Goal: Task Accomplishment & Management: Use online tool/utility

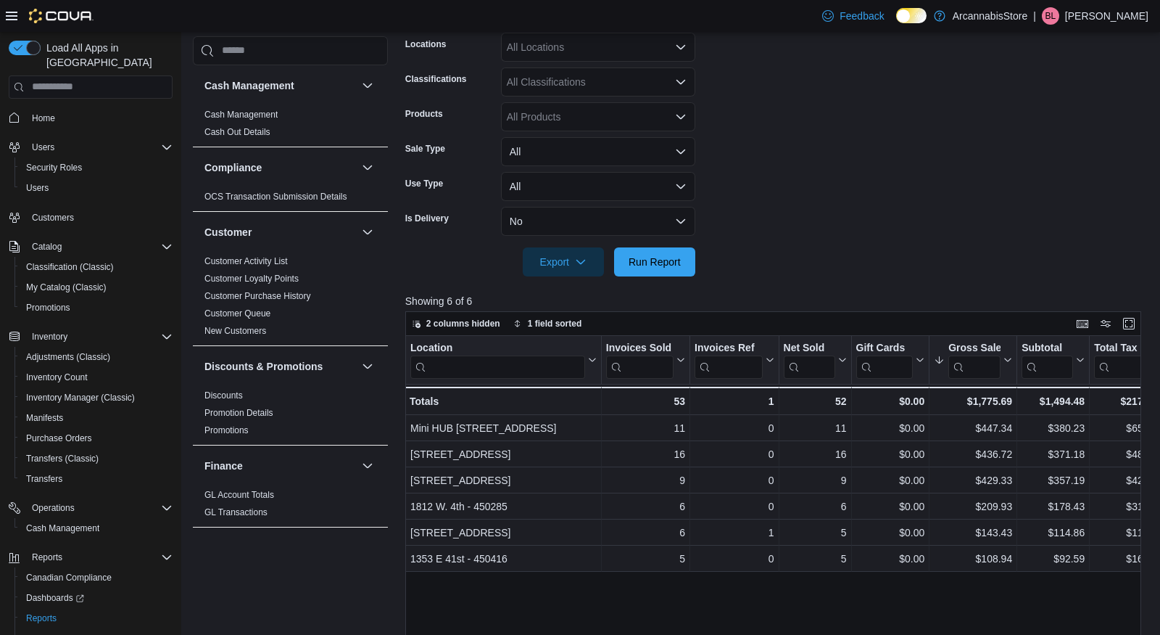
scroll to position [262, 0]
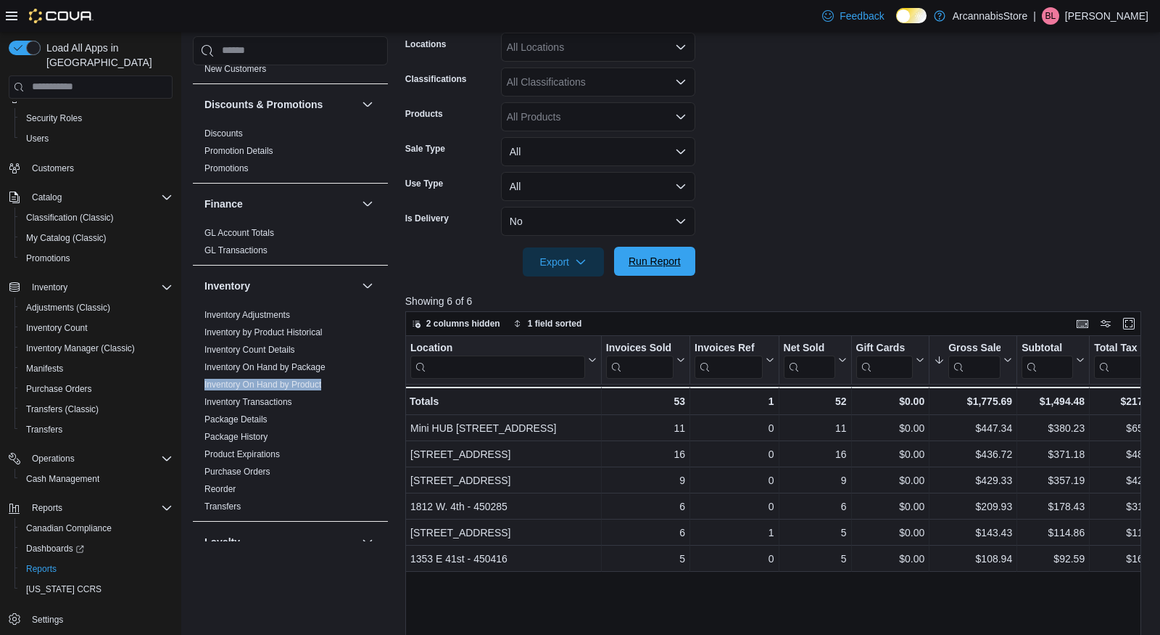
click at [658, 261] on span "Run Report" at bounding box center [655, 261] width 52 height 15
click at [667, 257] on span "Run Report" at bounding box center [655, 261] width 52 height 15
click at [653, 252] on span "Run Report" at bounding box center [655, 261] width 64 height 29
click at [645, 262] on span "Run Report" at bounding box center [655, 261] width 52 height 15
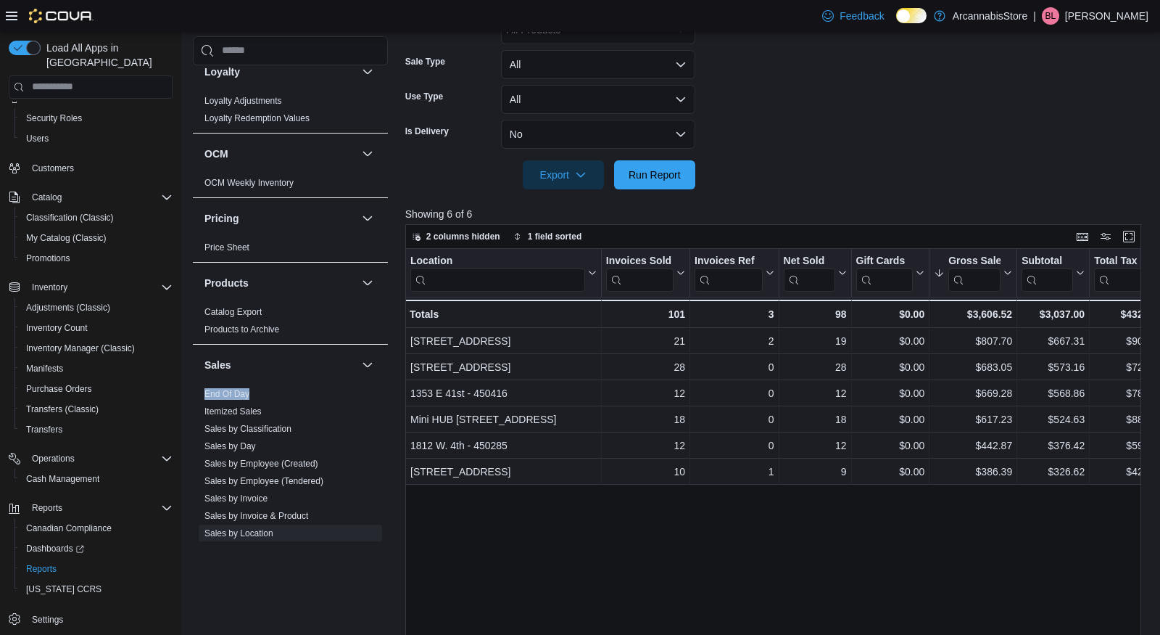
scroll to position [918, 0]
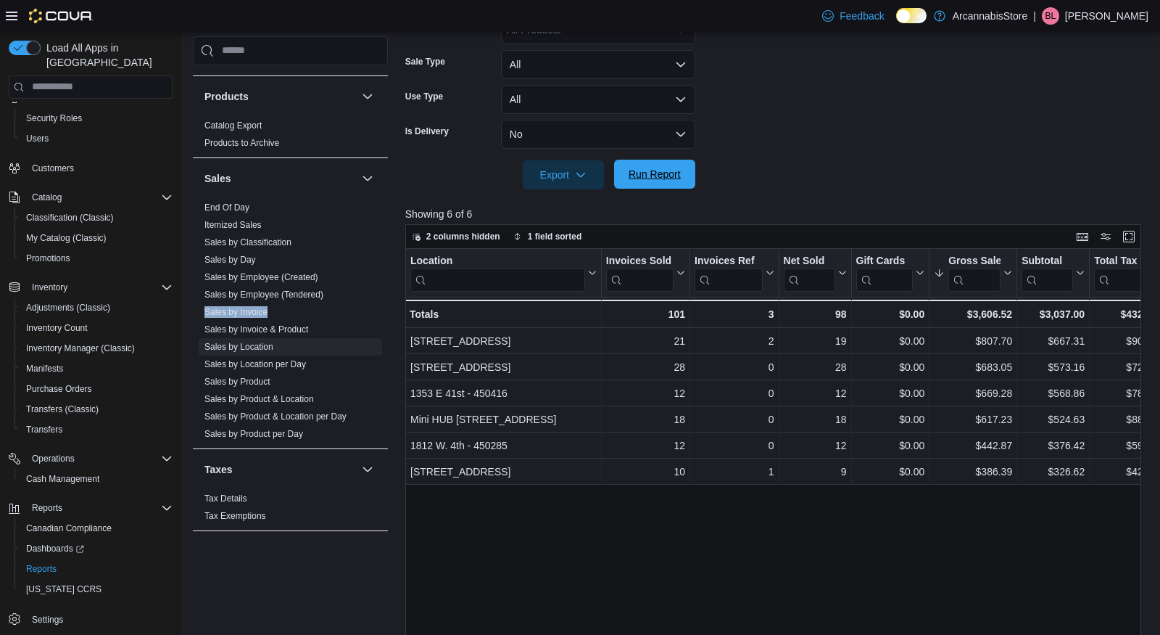
click at [642, 177] on span "Run Report" at bounding box center [655, 174] width 52 height 15
click at [637, 171] on span "Run Report" at bounding box center [655, 174] width 52 height 15
click at [635, 180] on span "Run Report" at bounding box center [655, 174] width 64 height 29
click at [651, 173] on span "Run Report" at bounding box center [655, 174] width 52 height 15
click at [664, 172] on span "Run Report" at bounding box center [655, 174] width 52 height 15
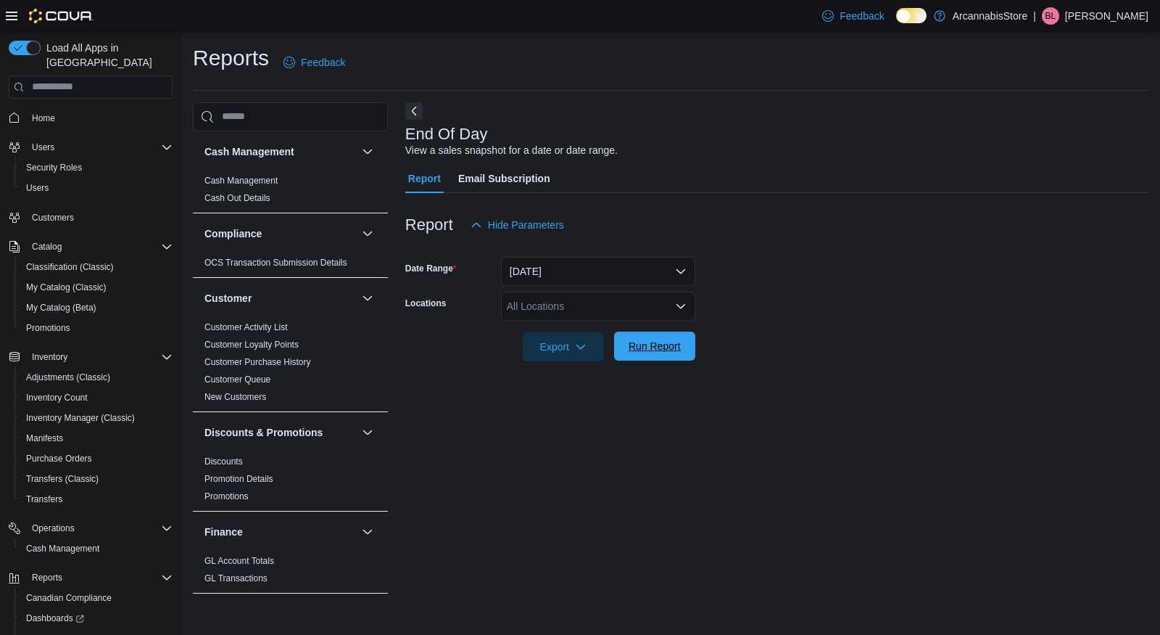
click at [670, 347] on span "Run Report" at bounding box center [655, 346] width 52 height 15
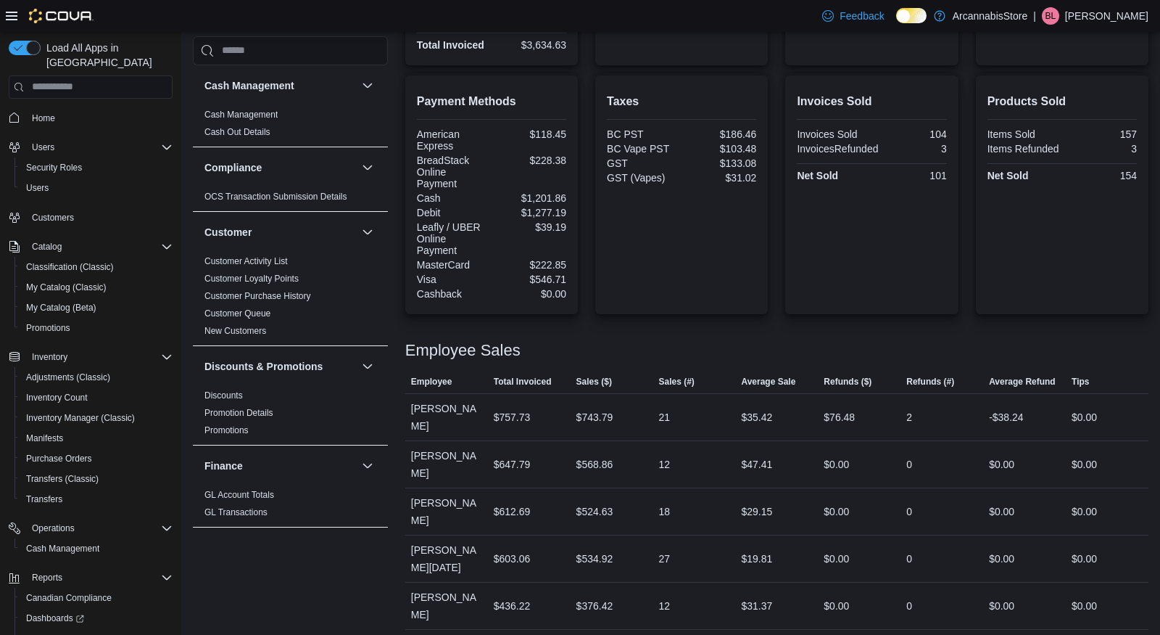
scroll to position [493, 0]
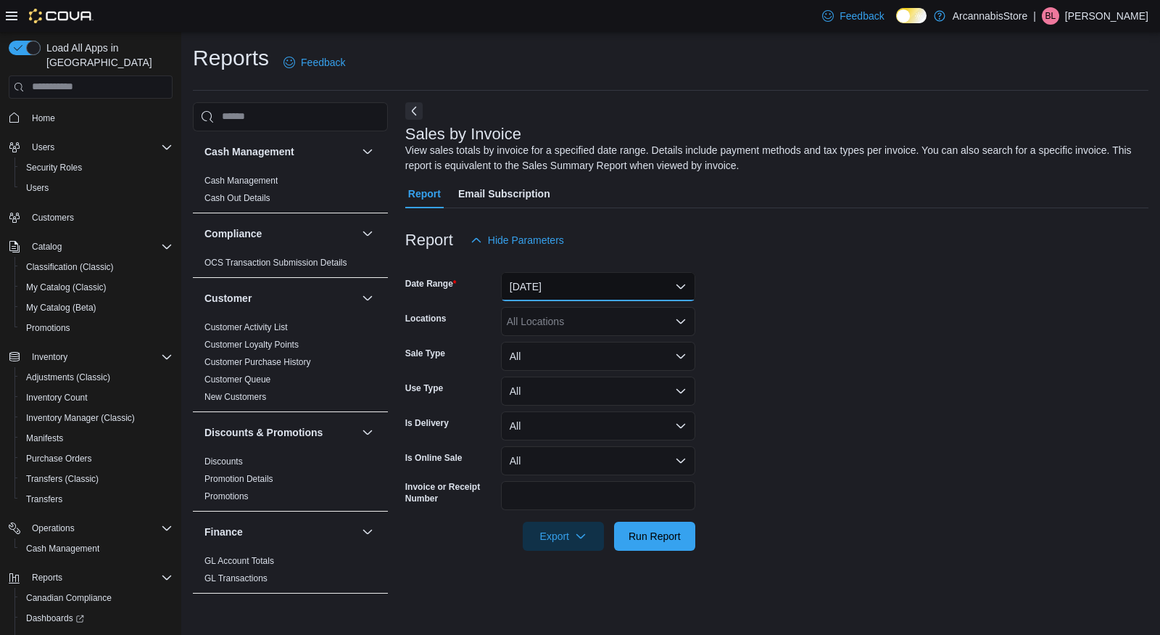
click at [546, 287] on button "Yesterday" at bounding box center [598, 286] width 194 height 29
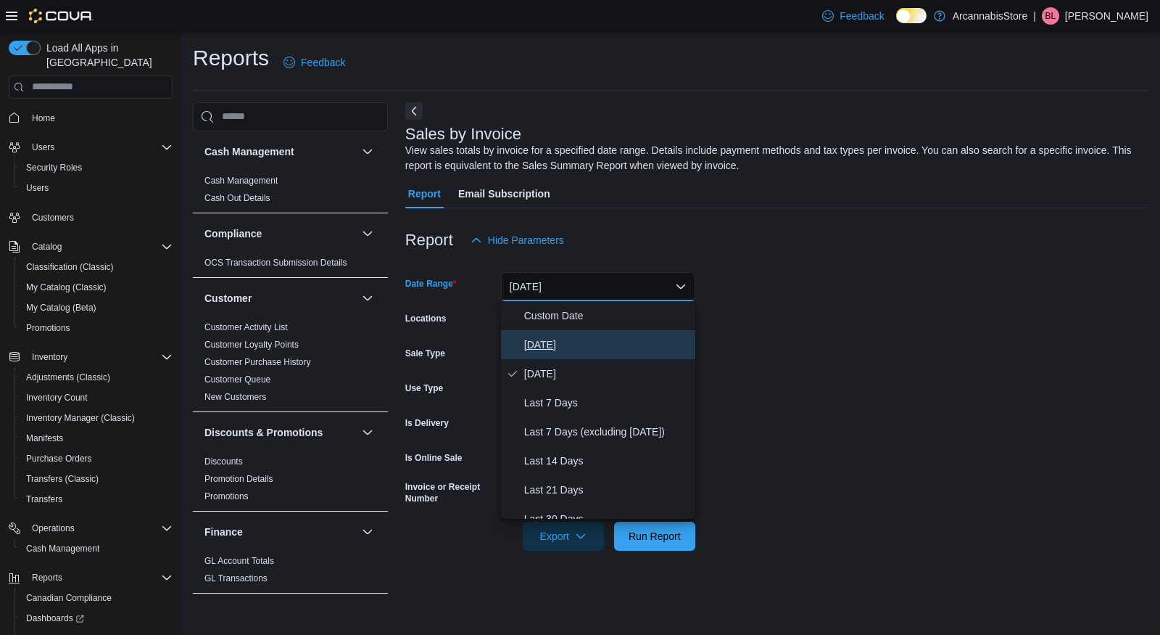
click at [536, 334] on button "Today" at bounding box center [598, 344] width 194 height 29
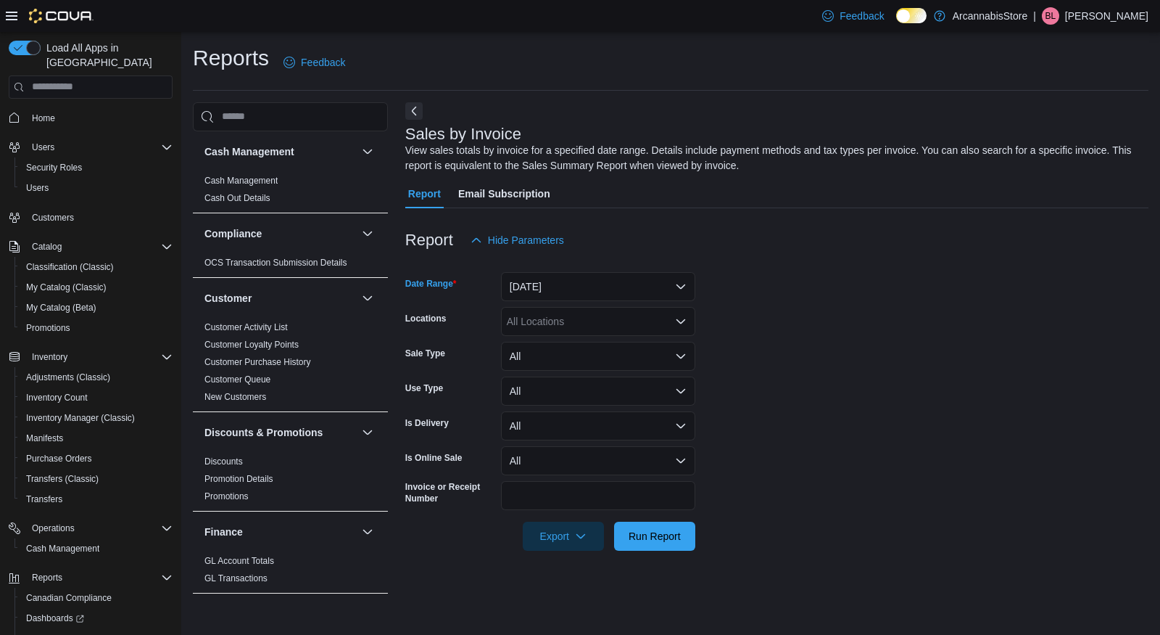
click at [619, 327] on div "All Locations" at bounding box center [598, 321] width 194 height 29
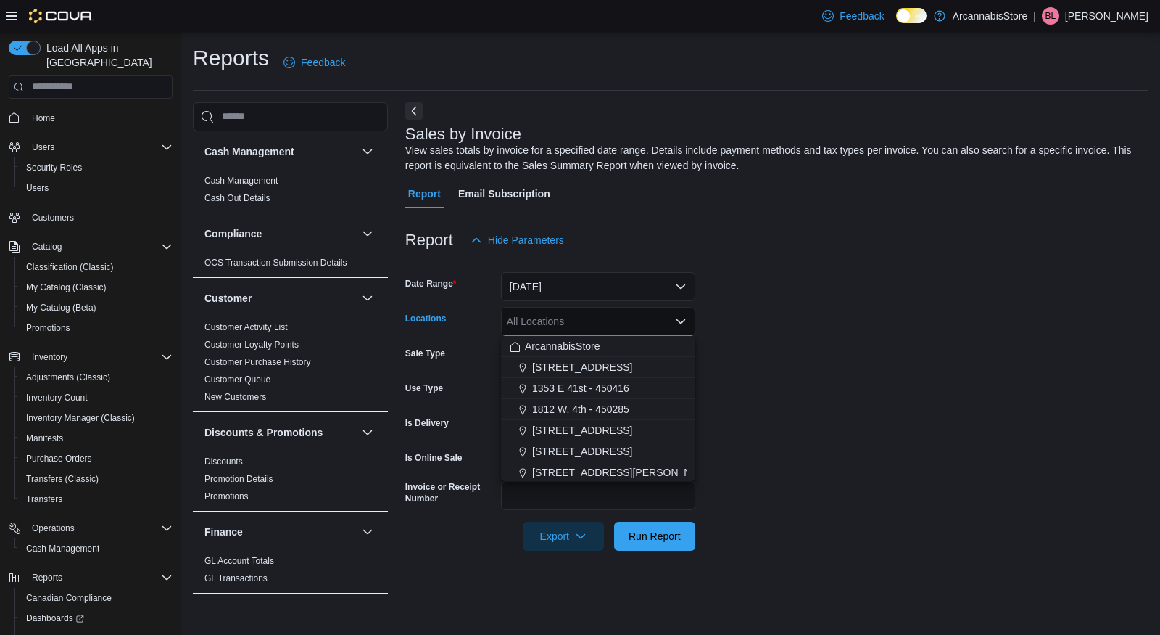
click at [584, 387] on span "1353 E 41st - 450416" at bounding box center [580, 388] width 97 height 15
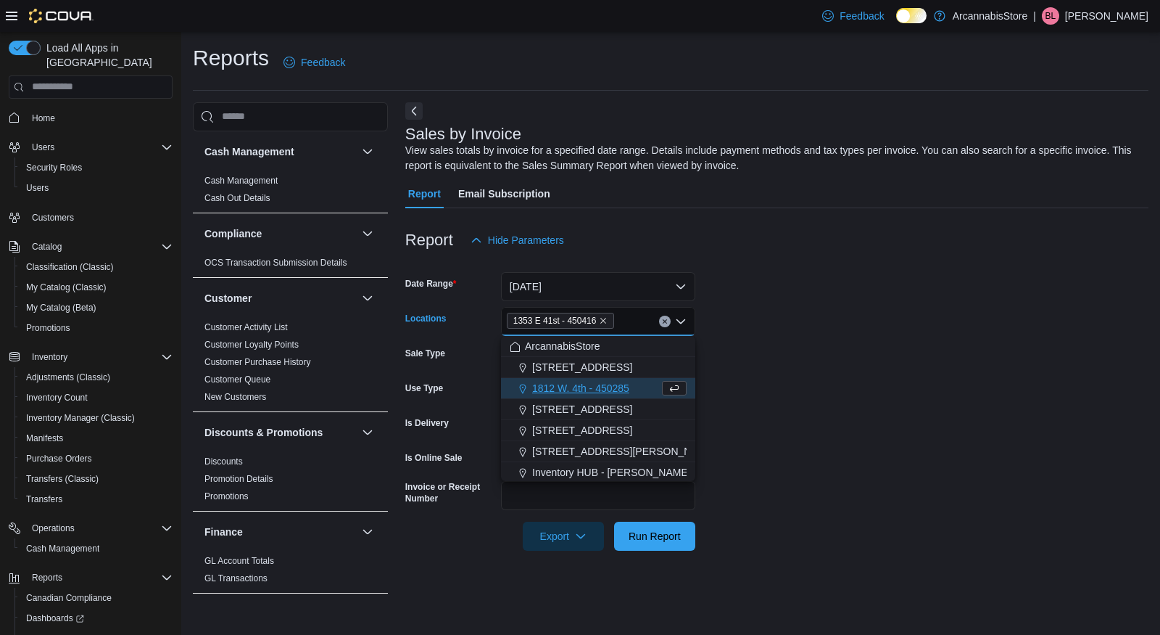
click at [808, 411] on form "Date Range Today Locations 1353 E 41st - 450416 Combo box. Selected. 1353 E 41s…" at bounding box center [776, 403] width 743 height 296
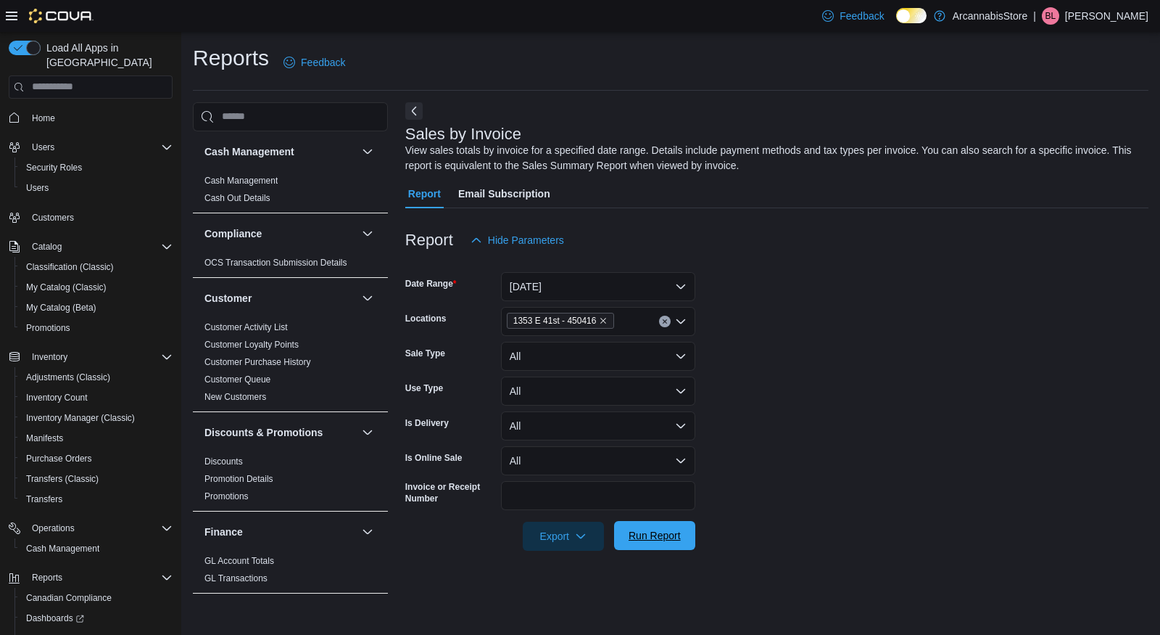
click at [634, 545] on span "Run Report" at bounding box center [655, 535] width 64 height 29
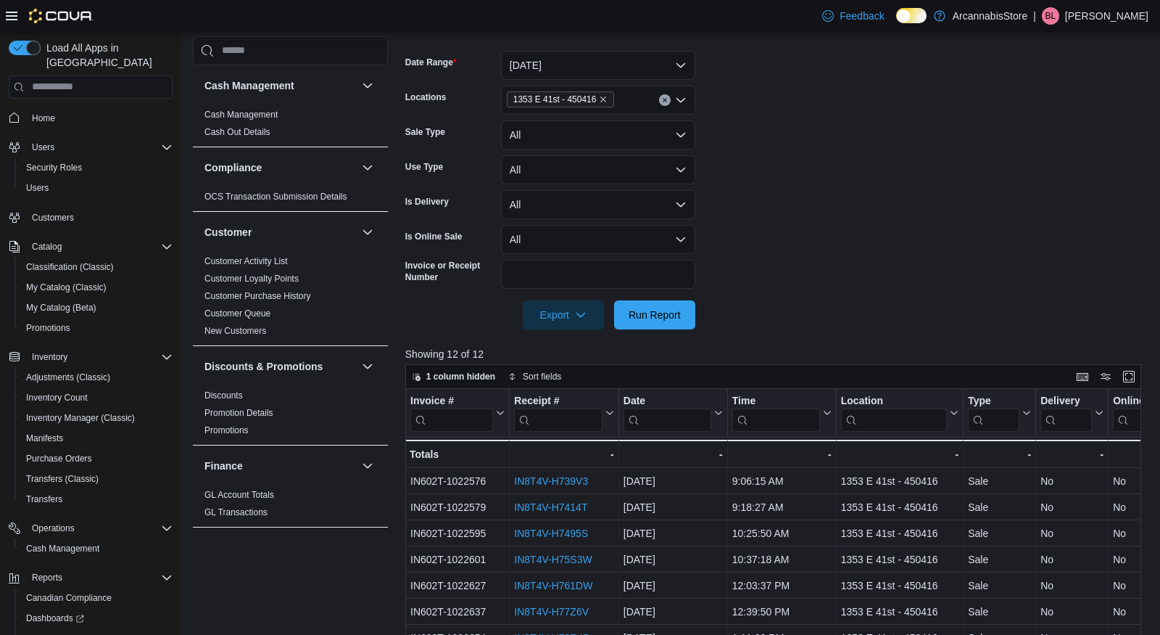
scroll to position [469, 0]
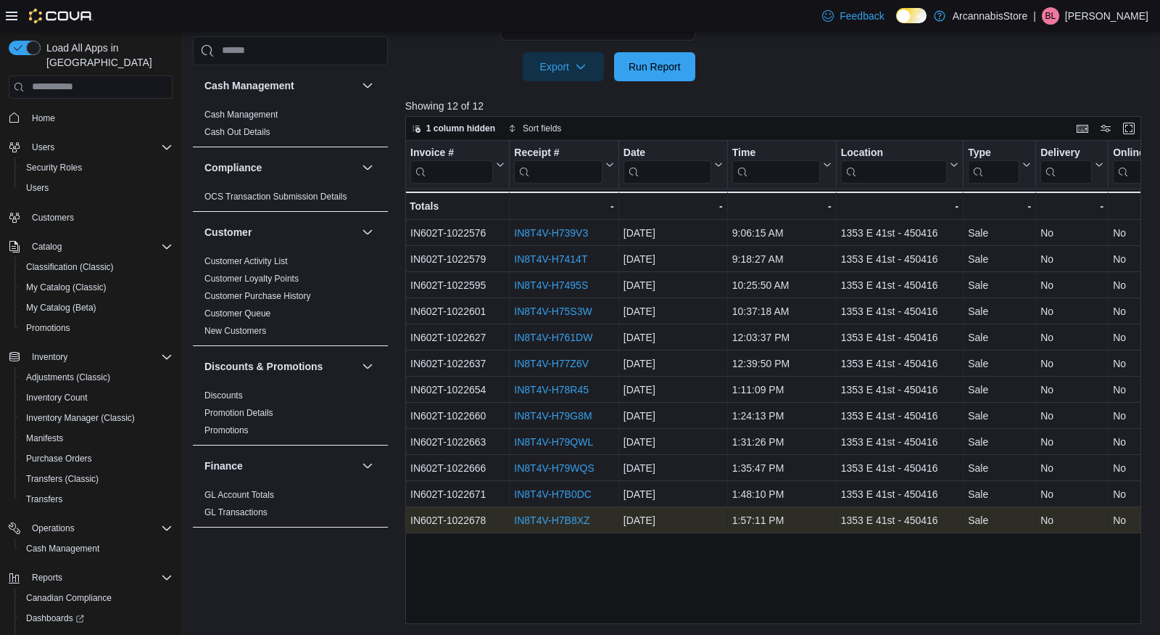
click at [571, 517] on link "IN8T4V-H7B8XZ" at bounding box center [551, 520] width 75 height 12
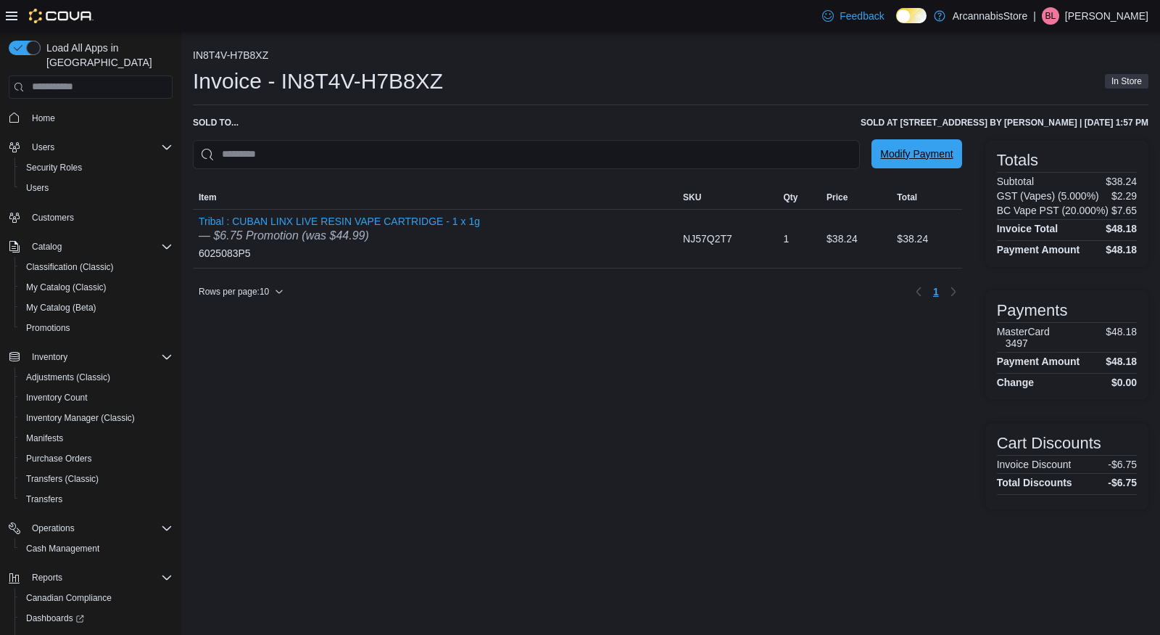
click at [911, 161] on span "Modify Payment" at bounding box center [916, 153] width 73 height 29
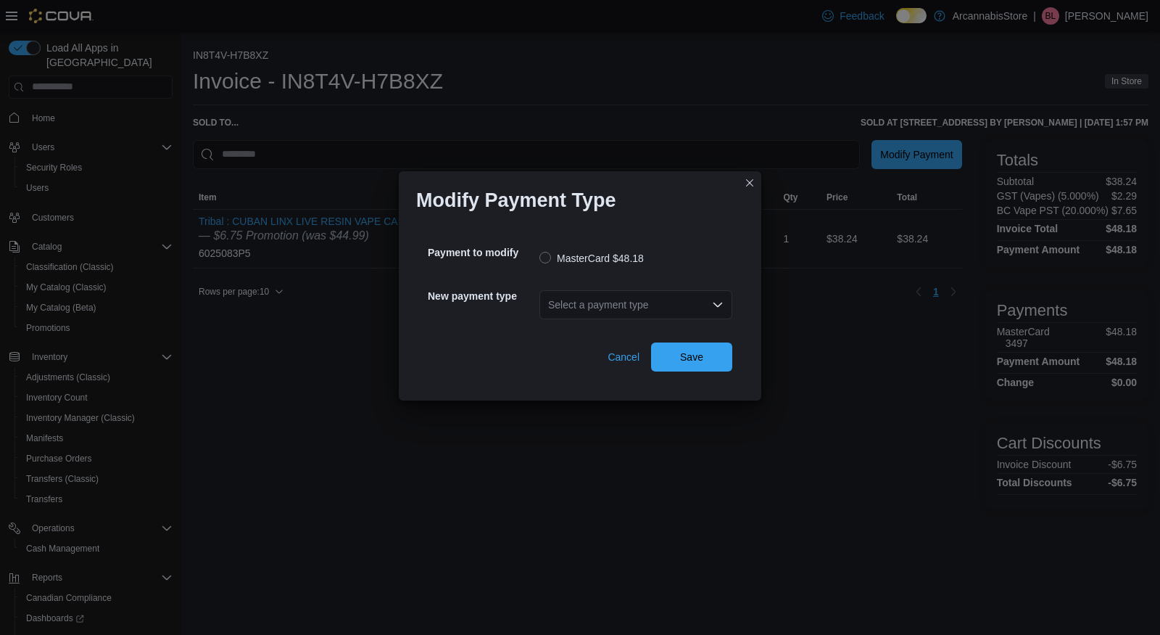
click at [631, 305] on div "Select a payment type" at bounding box center [636, 304] width 193 height 29
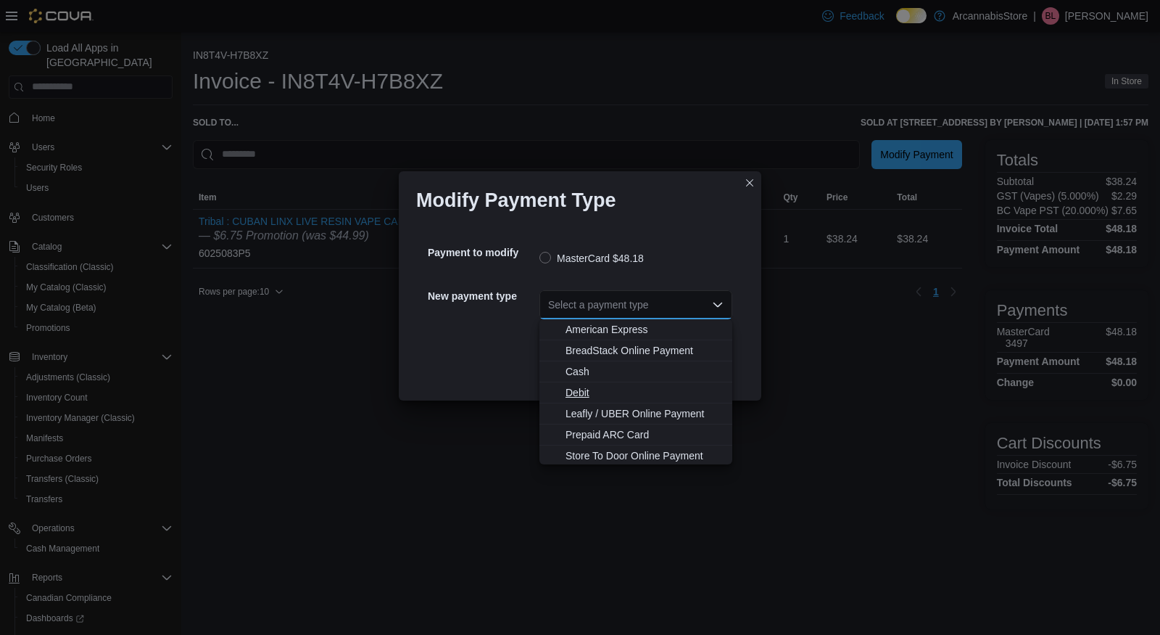
click at [578, 395] on span "Debit" at bounding box center [645, 392] width 158 height 15
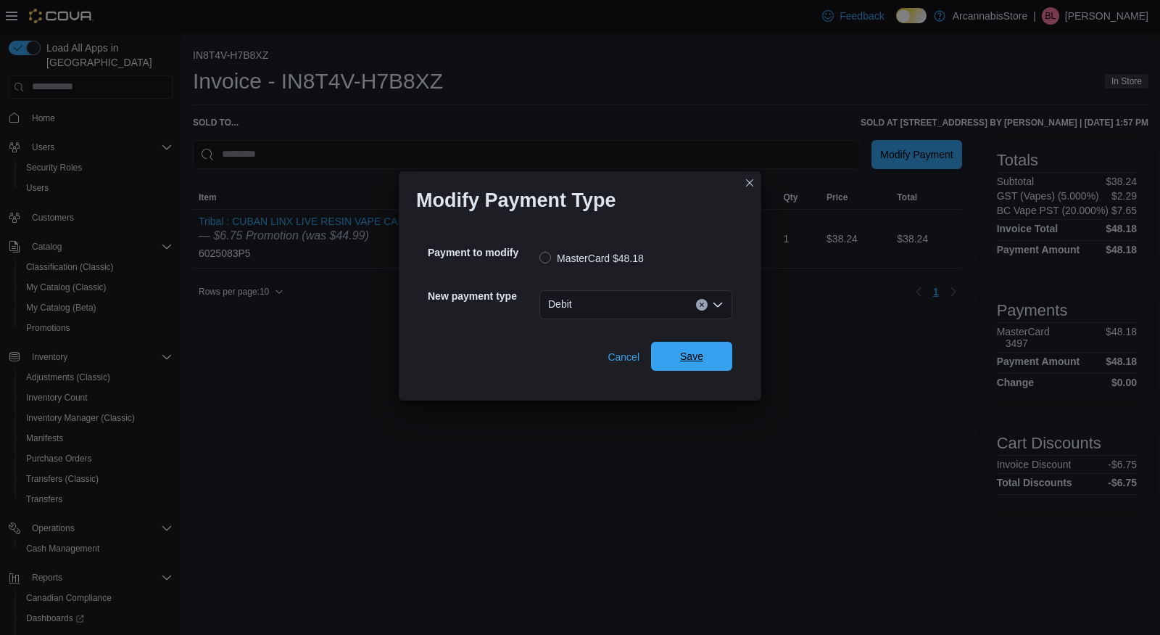
click at [682, 355] on span "Save" at bounding box center [691, 356] width 23 height 15
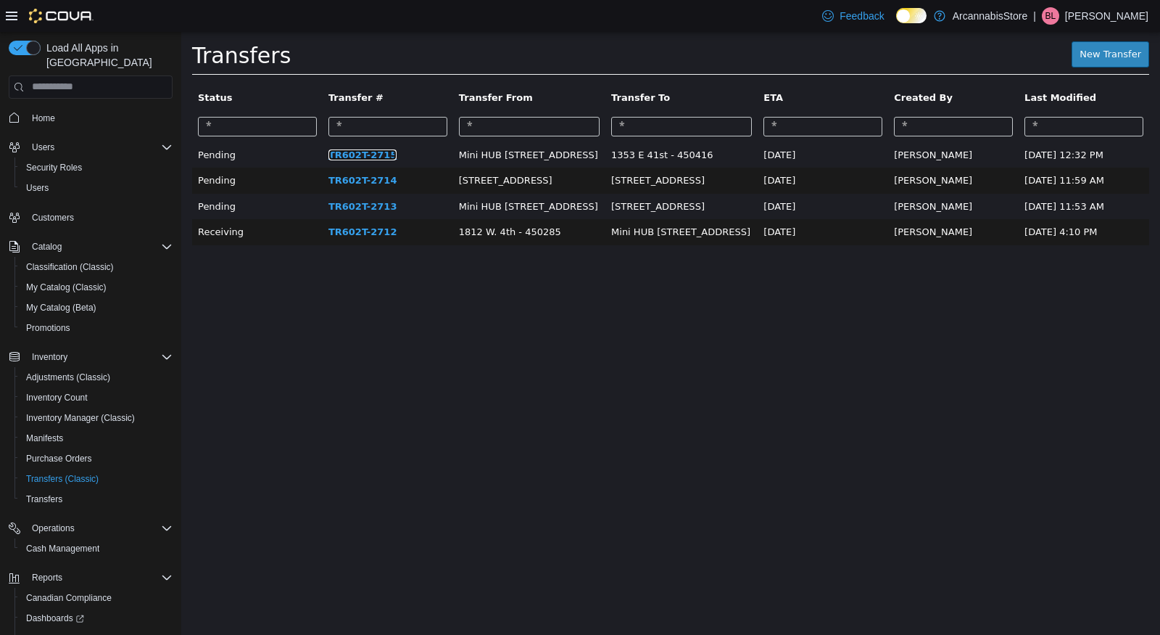
click at [356, 152] on link "TR602T-2715" at bounding box center [362, 154] width 69 height 11
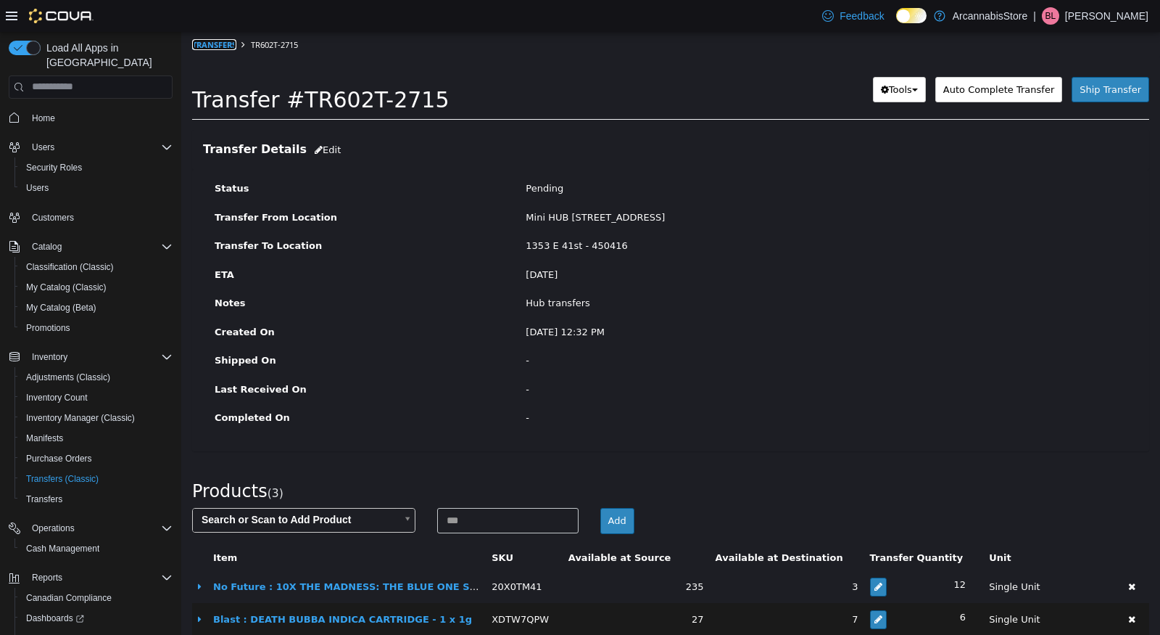
click at [215, 40] on link "Transfers" at bounding box center [214, 43] width 44 height 11
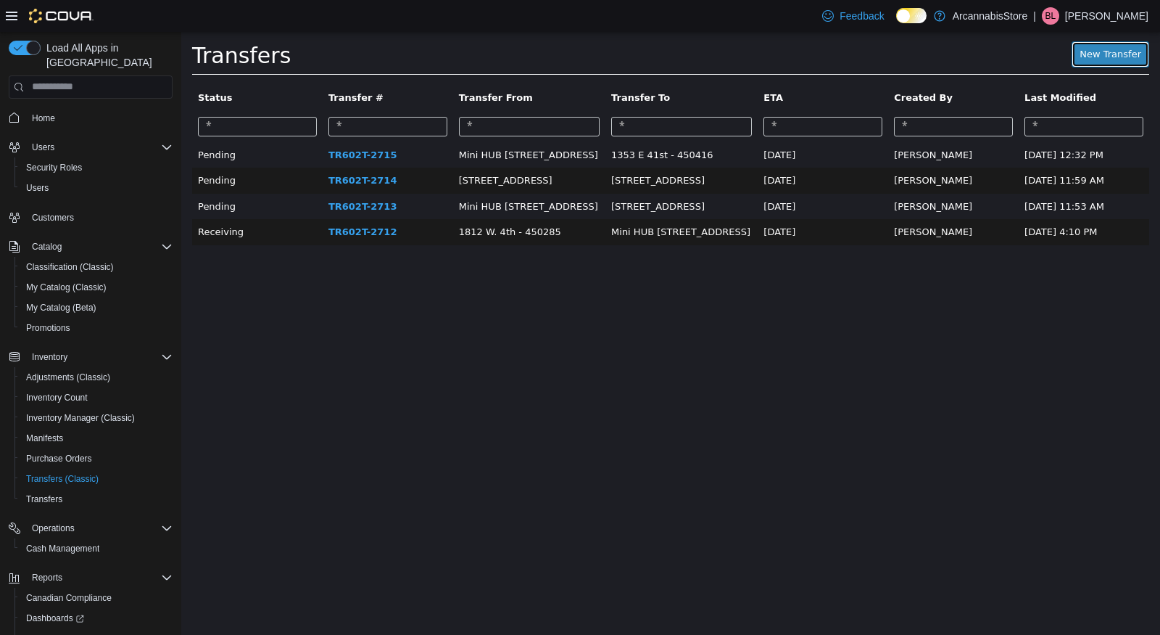
click at [1108, 51] on link "New Transfer" at bounding box center [1111, 54] width 78 height 26
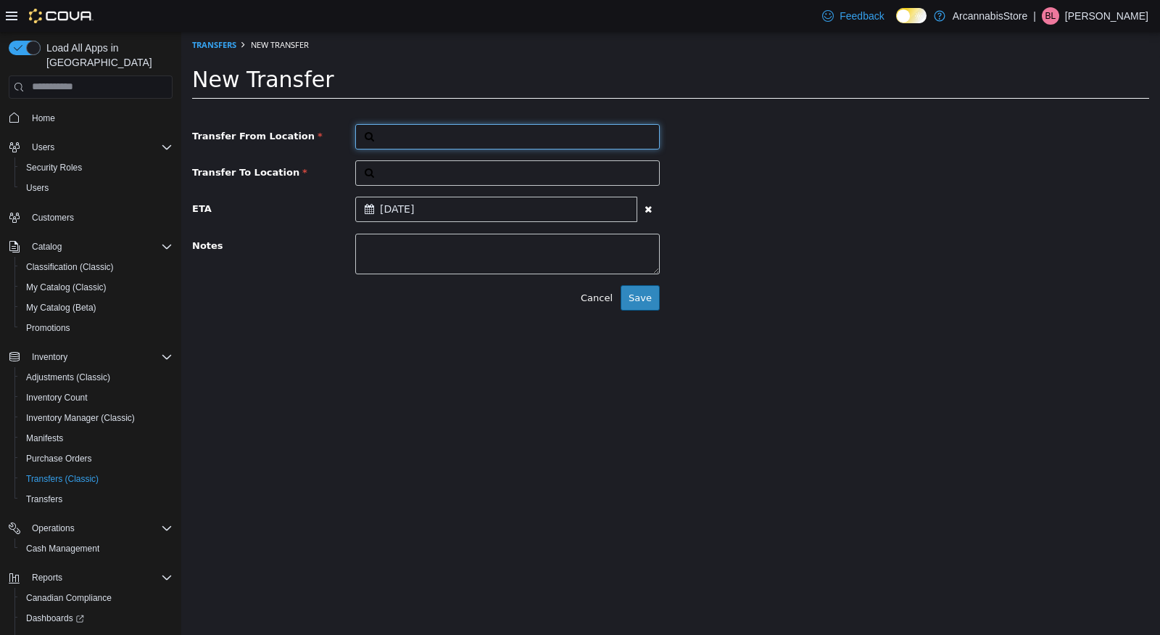
click at [495, 134] on button "button" at bounding box center [507, 135] width 305 height 25
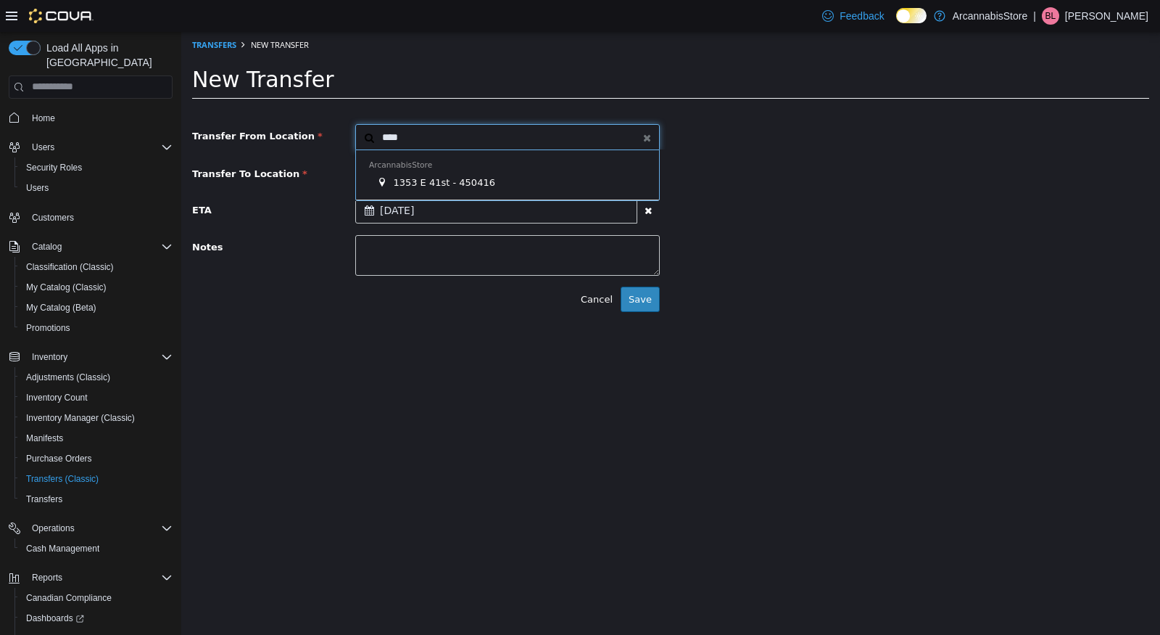
type input "****"
click at [458, 182] on span "1353 E 41st - 450416" at bounding box center [444, 181] width 102 height 11
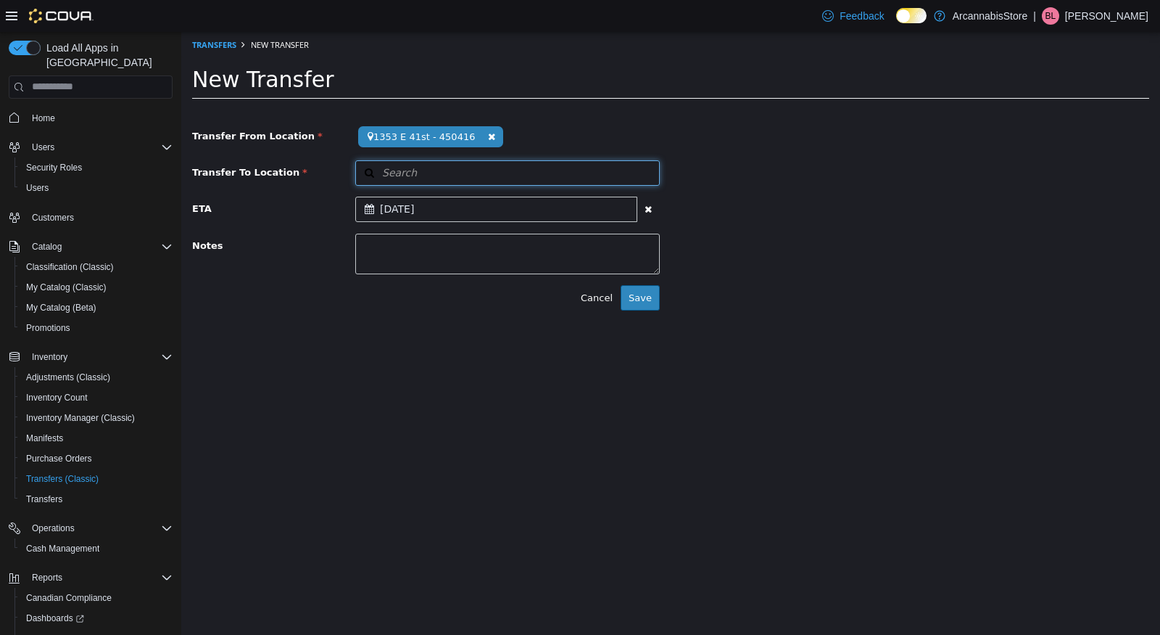
click at [460, 176] on button "Search" at bounding box center [507, 172] width 305 height 25
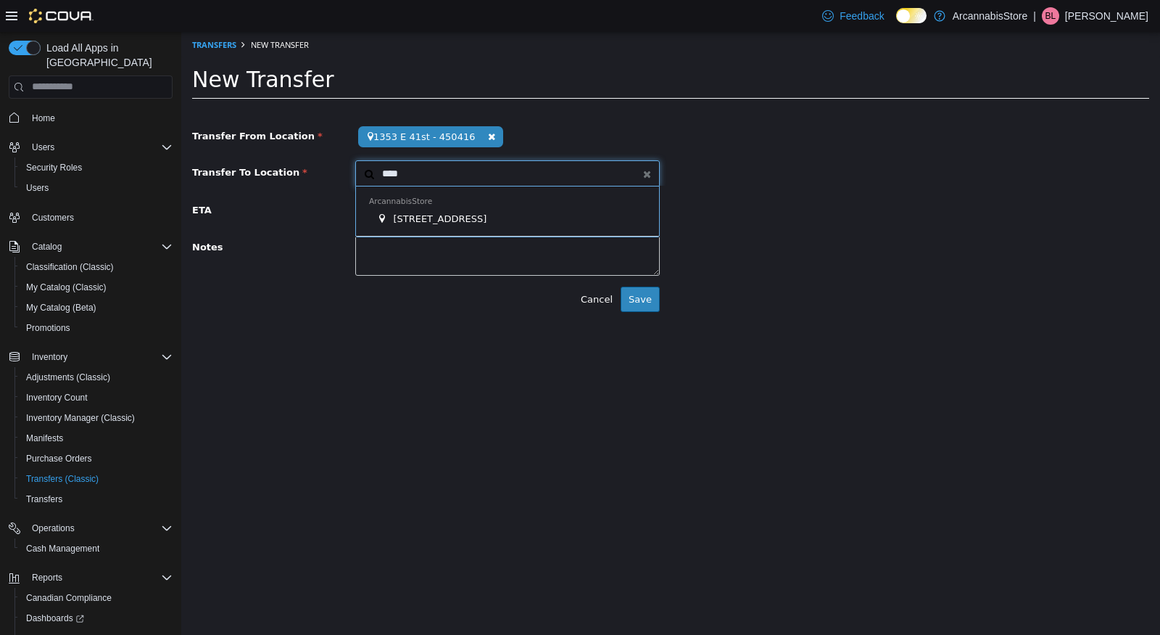
type input "****"
click at [463, 214] on span "[STREET_ADDRESS]" at bounding box center [440, 217] width 94 height 11
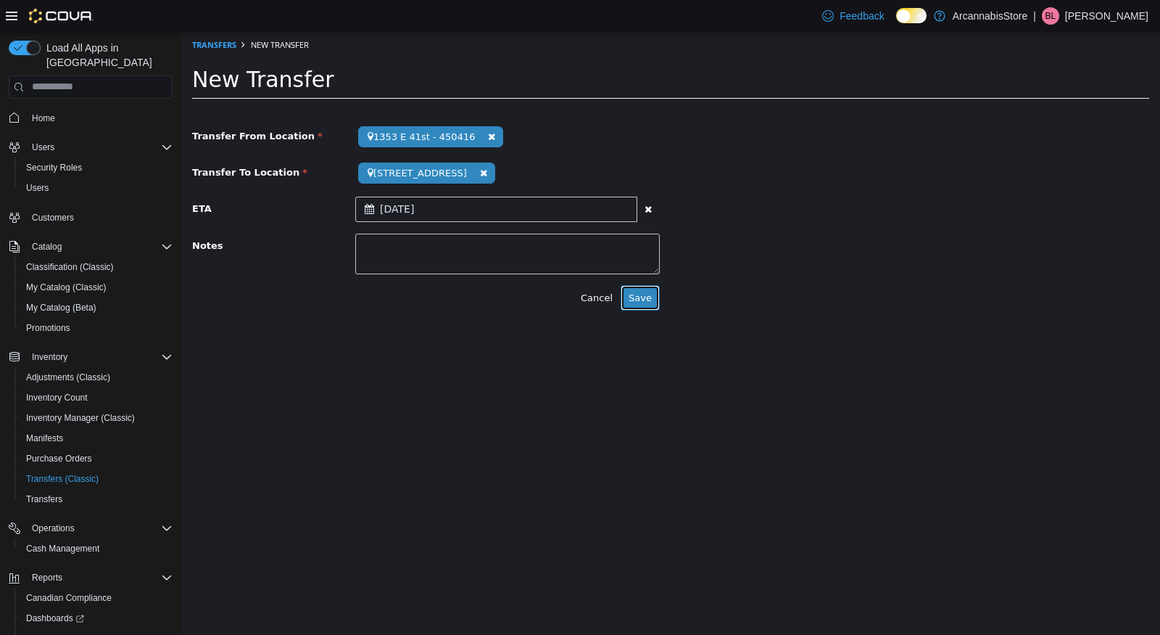
click at [638, 296] on button "Save" at bounding box center [640, 297] width 39 height 26
click at [646, 299] on button "Save" at bounding box center [640, 297] width 39 height 26
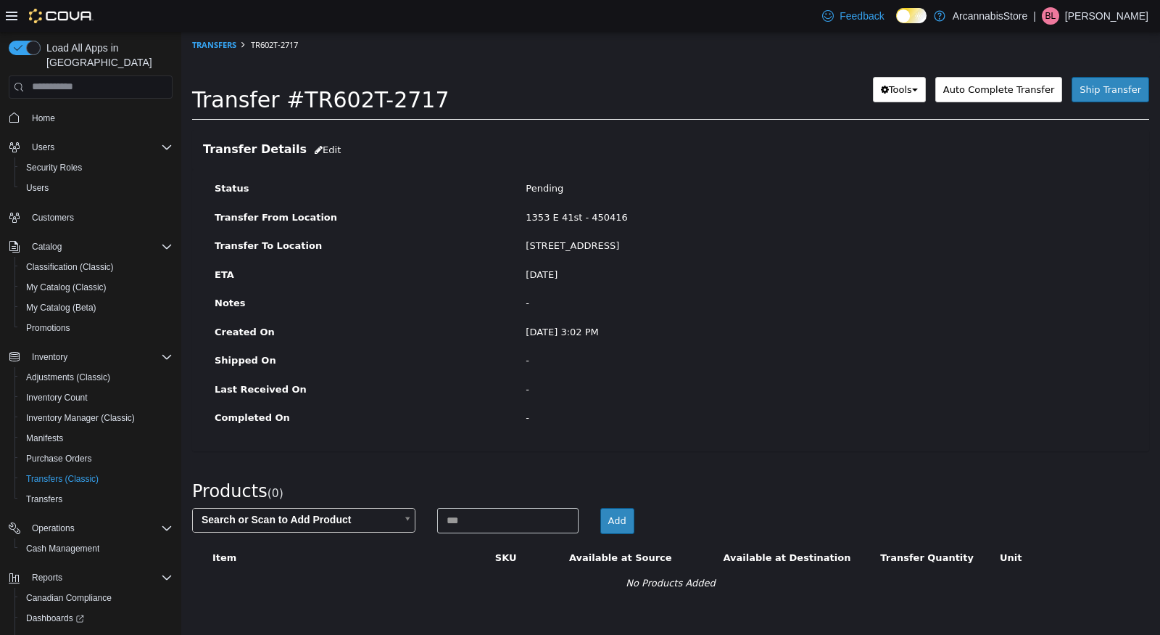
click at [255, 520] on body "× Save successful. Transfers TR602T-2717 Transfer #TR602T-2717 Preparing Downlo…" at bounding box center [670, 320] width 979 height 579
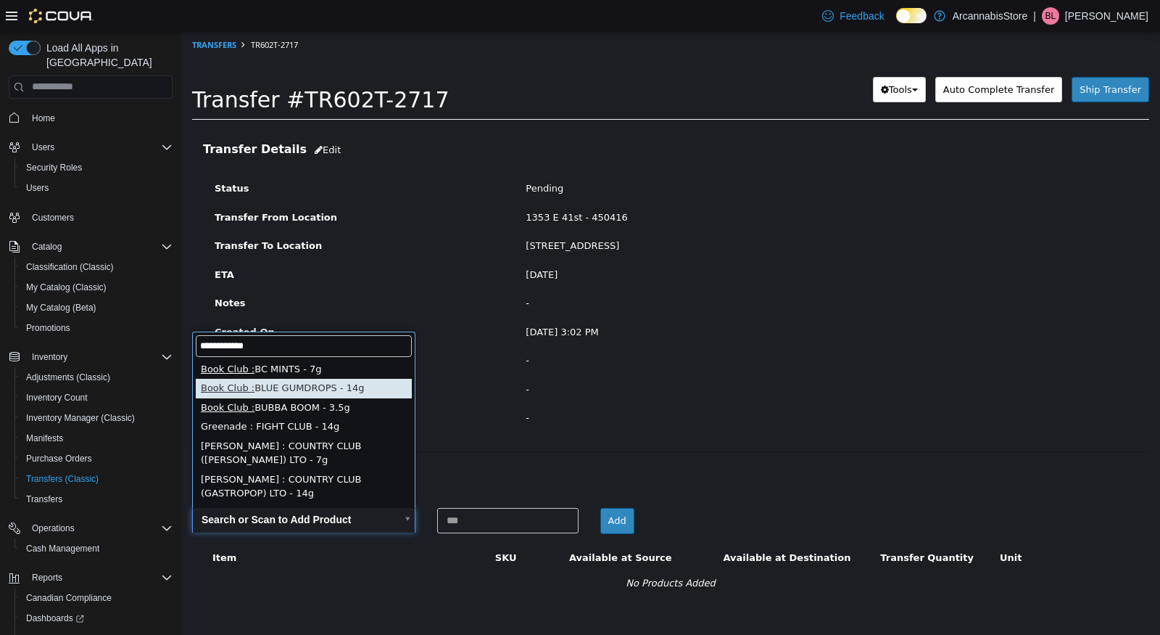
type input "**********"
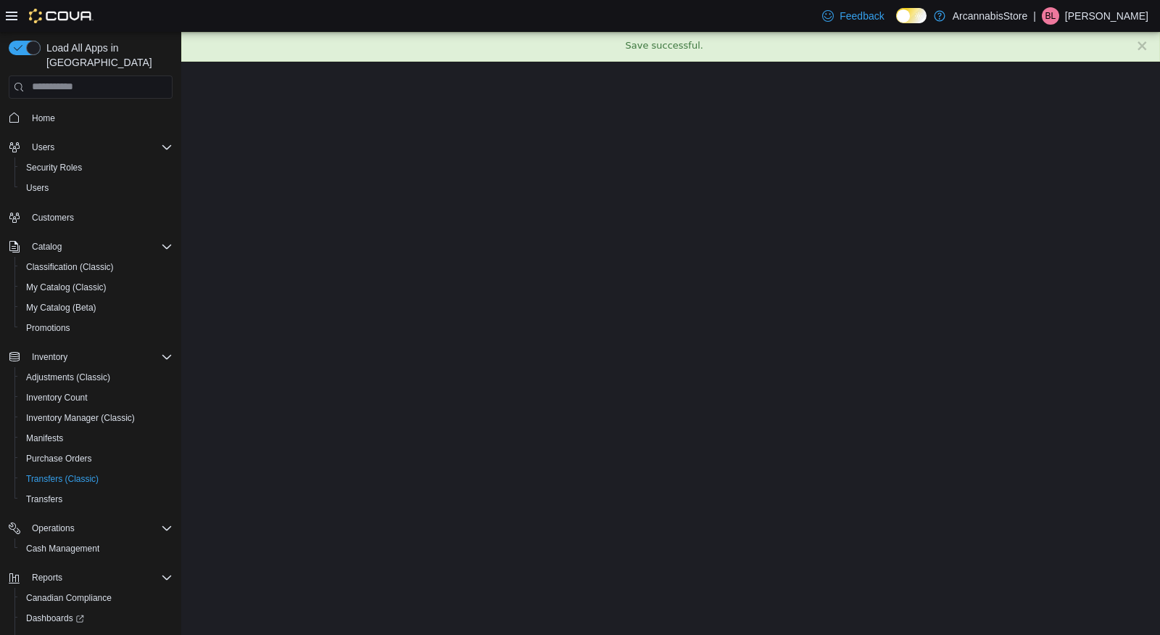
click at [498, 33] on html "× Save successful. Cancel Apply" at bounding box center [670, 31] width 979 height 1
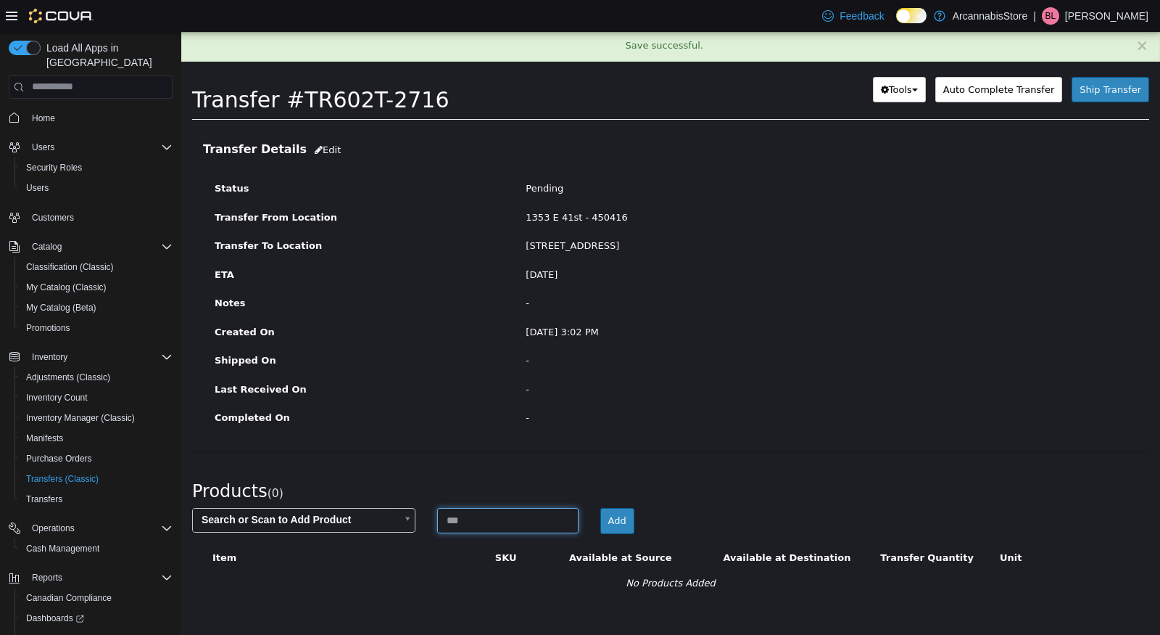
click at [498, 516] on input at bounding box center [507, 519] width 141 height 25
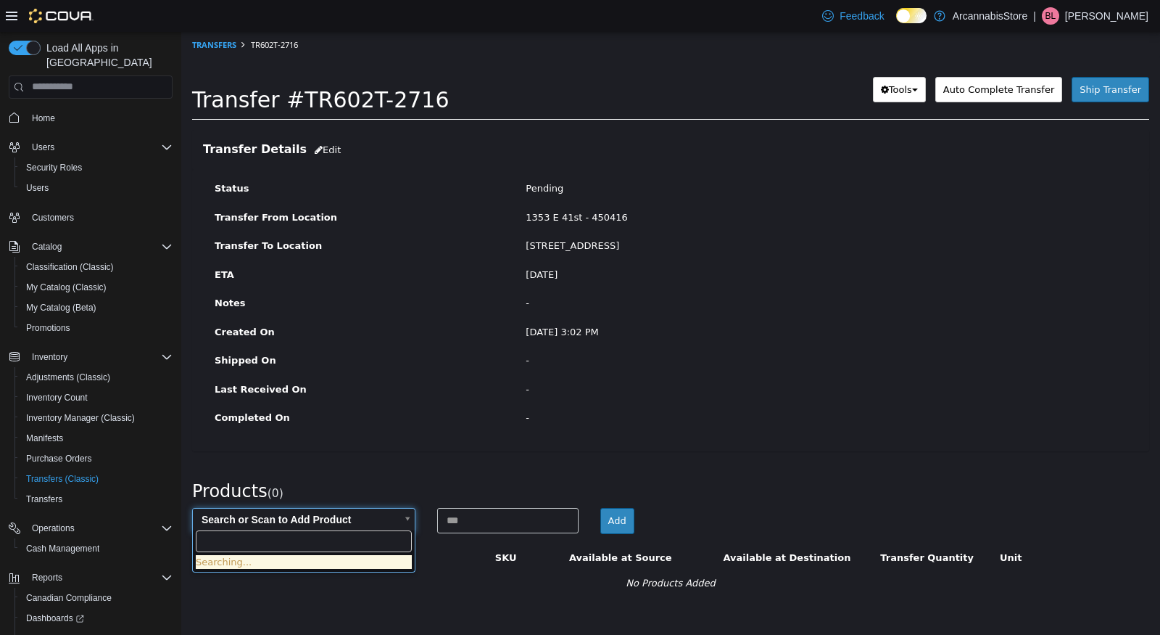
click at [296, 514] on body "× Save successful. Transfers TR602T-2716 Transfer #TR602T-2716 Preparing Downlo…" at bounding box center [670, 320] width 979 height 579
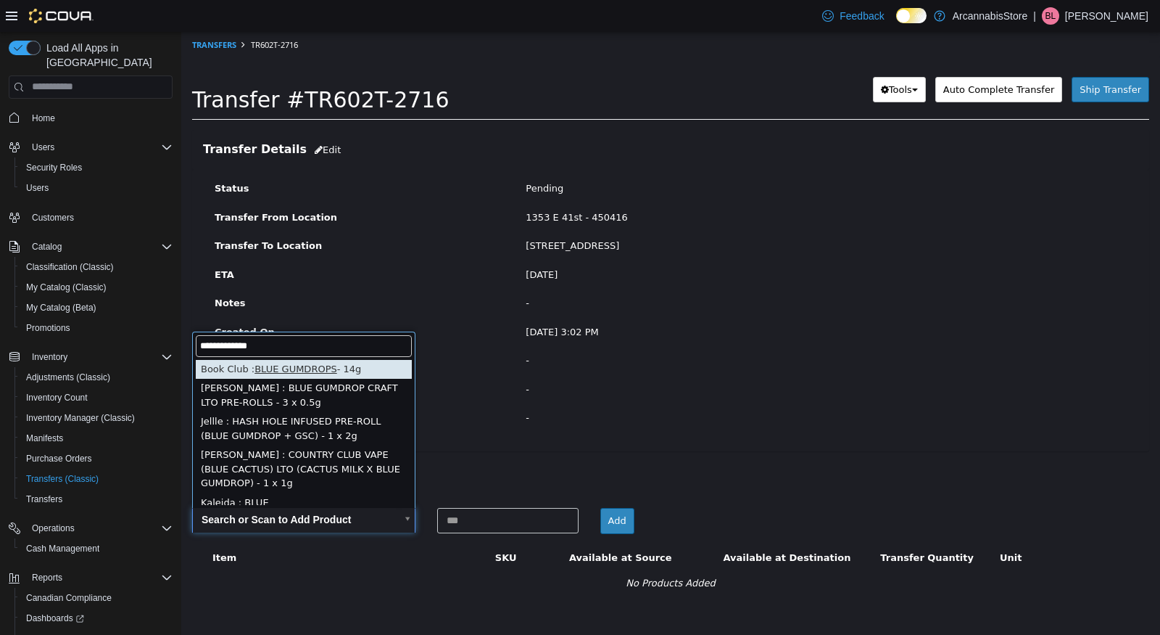
type input "**********"
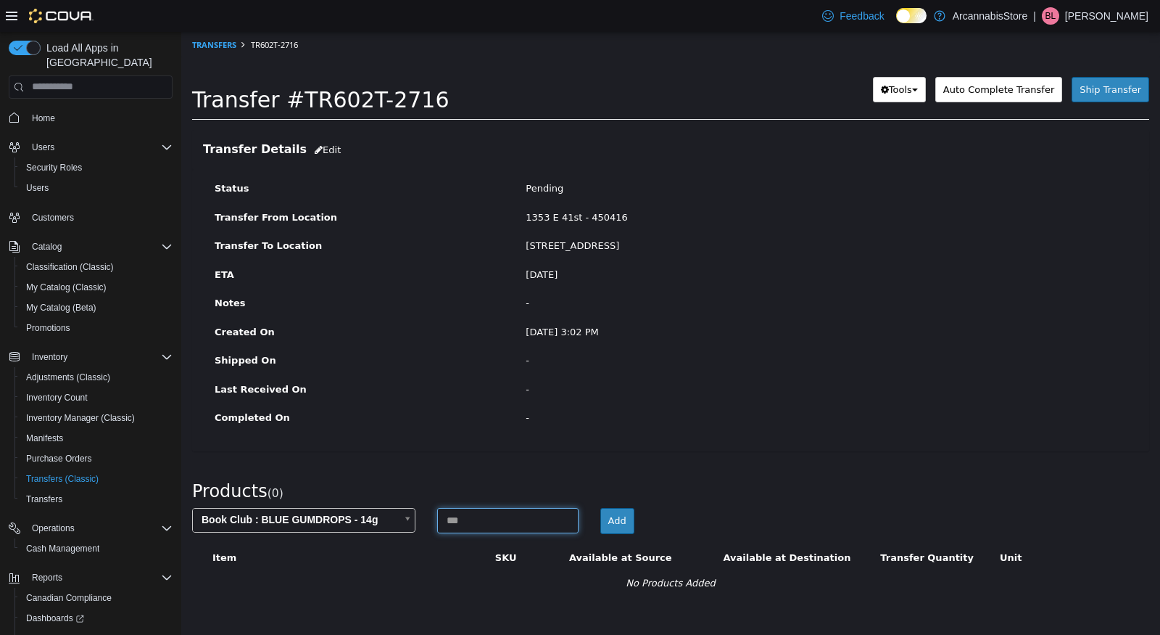
click at [479, 519] on input at bounding box center [507, 519] width 141 height 25
type input "*"
click at [627, 521] on button "Add" at bounding box center [617, 520] width 34 height 26
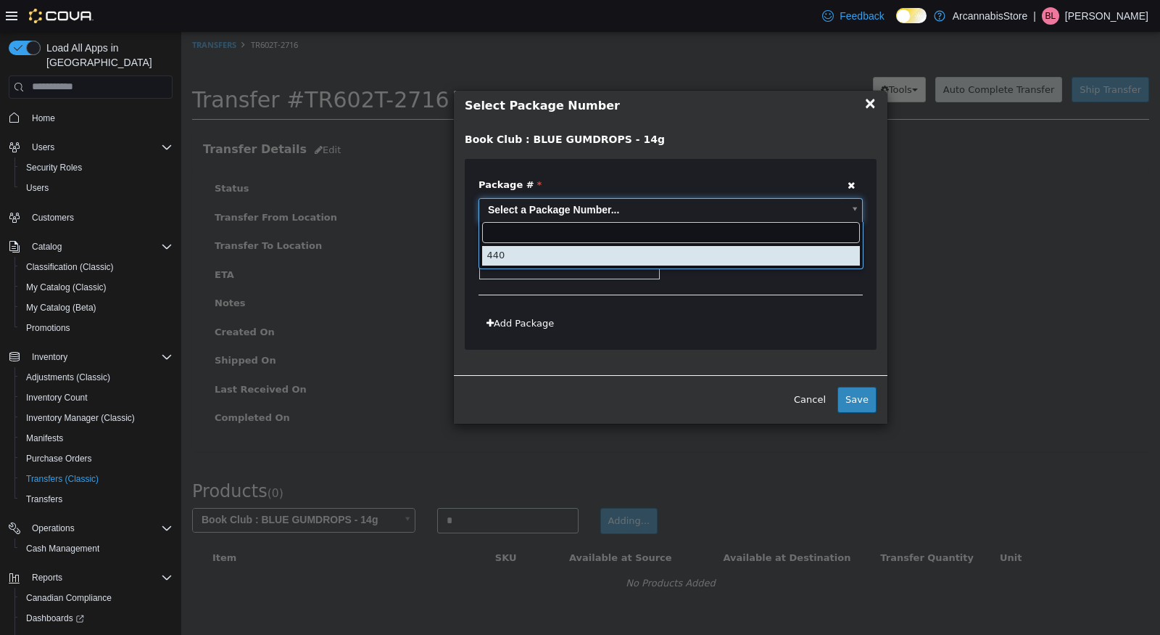
click at [653, 210] on body "**********" at bounding box center [670, 320] width 979 height 579
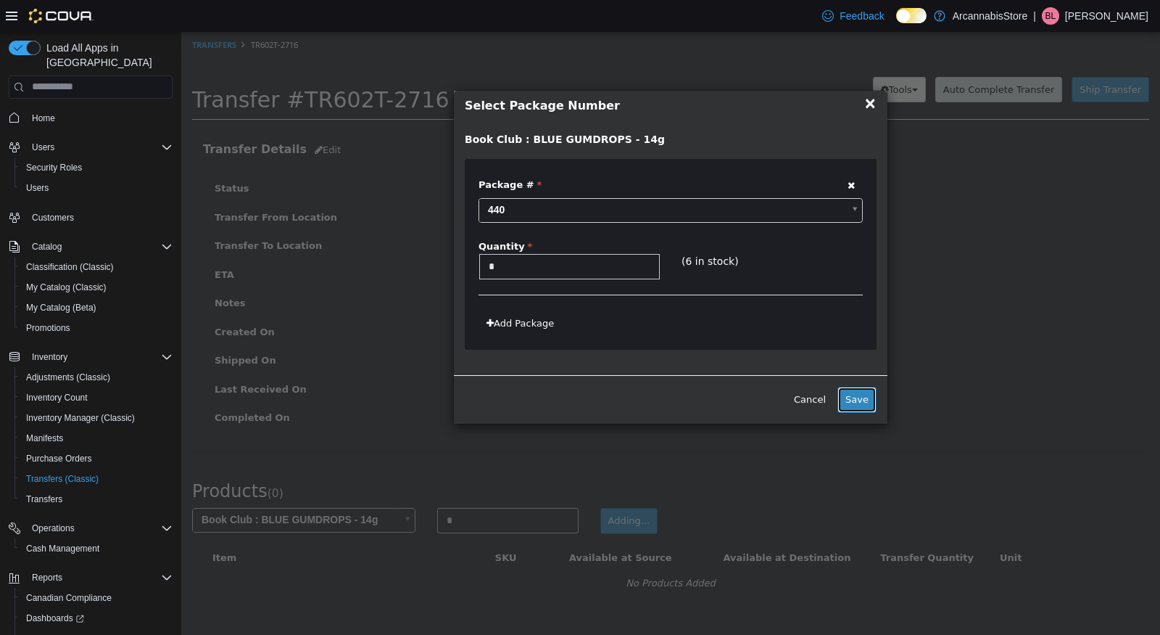
click at [858, 395] on button "Save" at bounding box center [857, 399] width 39 height 26
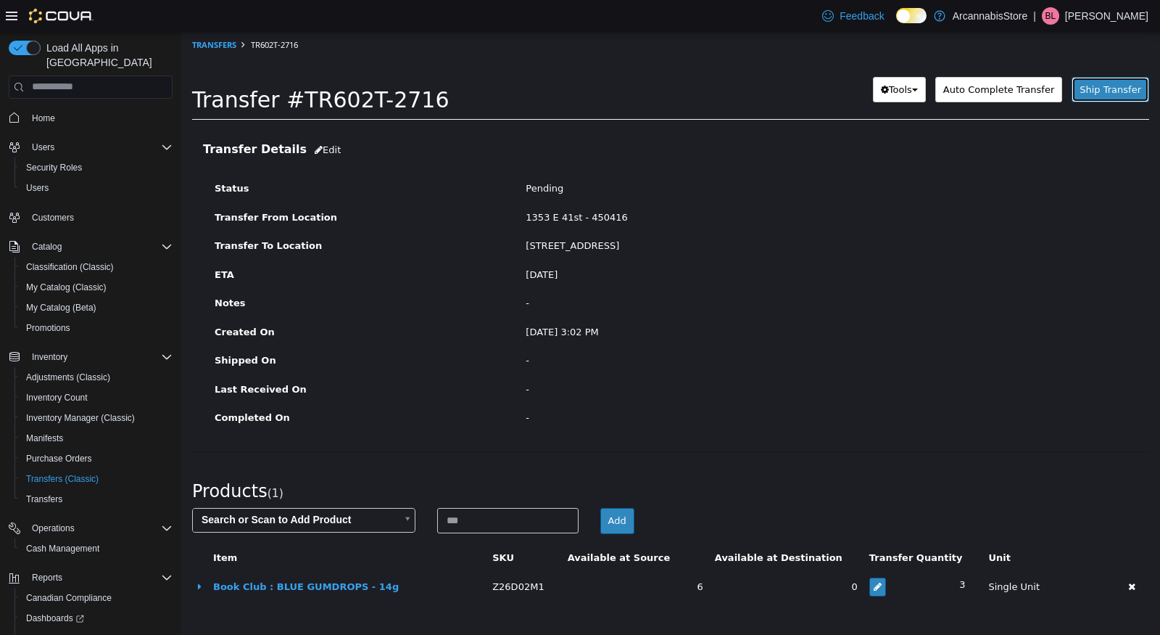
click at [1102, 96] on button "Ship Transfer" at bounding box center [1111, 89] width 78 height 26
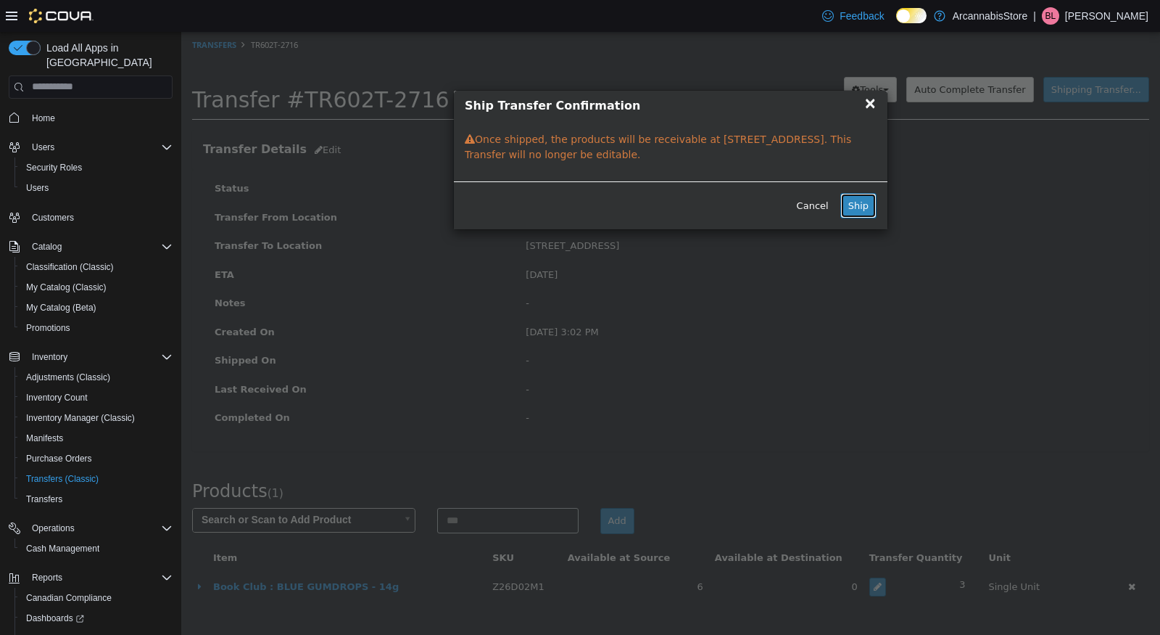
click at [867, 202] on button "Ship" at bounding box center [858, 205] width 36 height 26
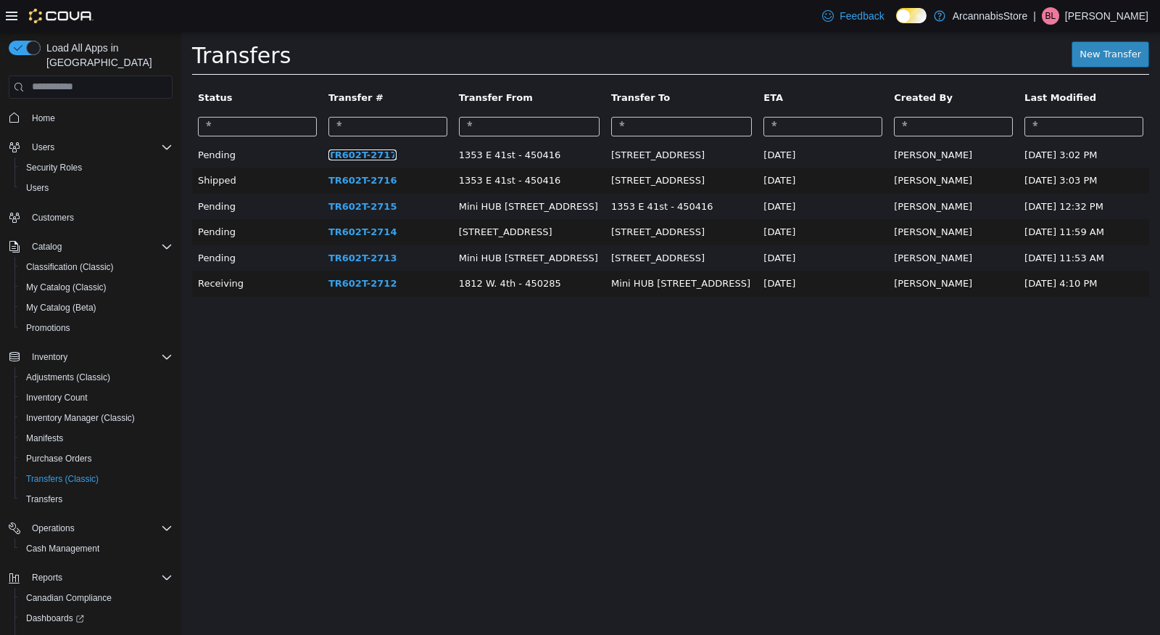
click at [352, 154] on link "TR602T-2717" at bounding box center [362, 154] width 69 height 11
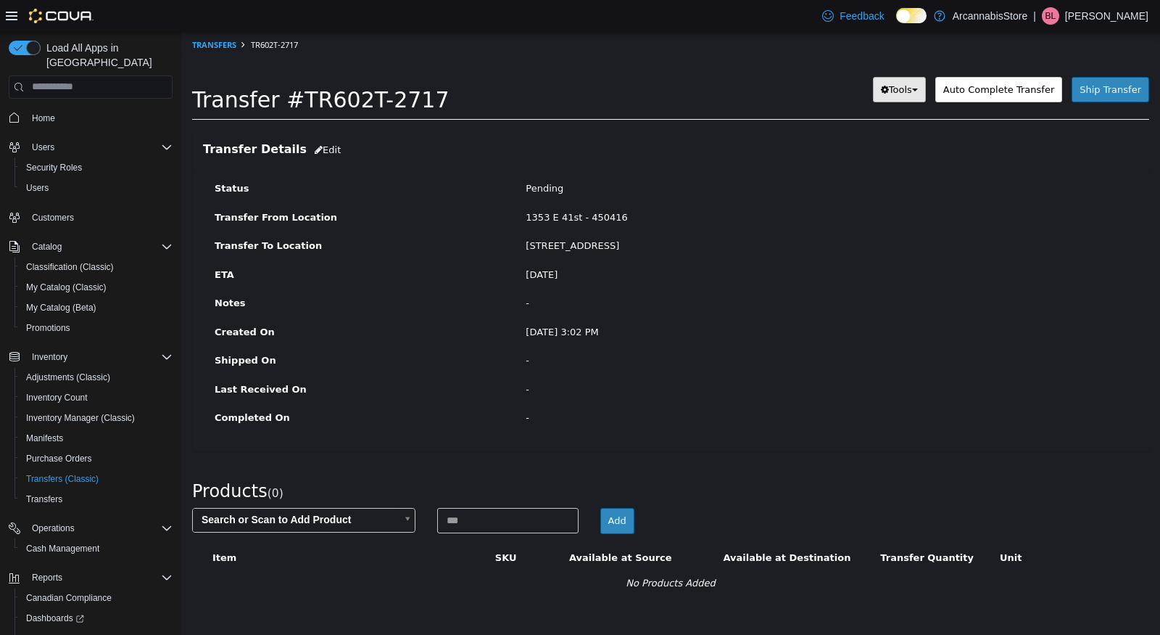
click at [900, 92] on span "Tools" at bounding box center [900, 88] width 23 height 11
click at [879, 116] on span "PDF Download" at bounding box center [861, 117] width 73 height 12
